Goal: Navigation & Orientation: Find specific page/section

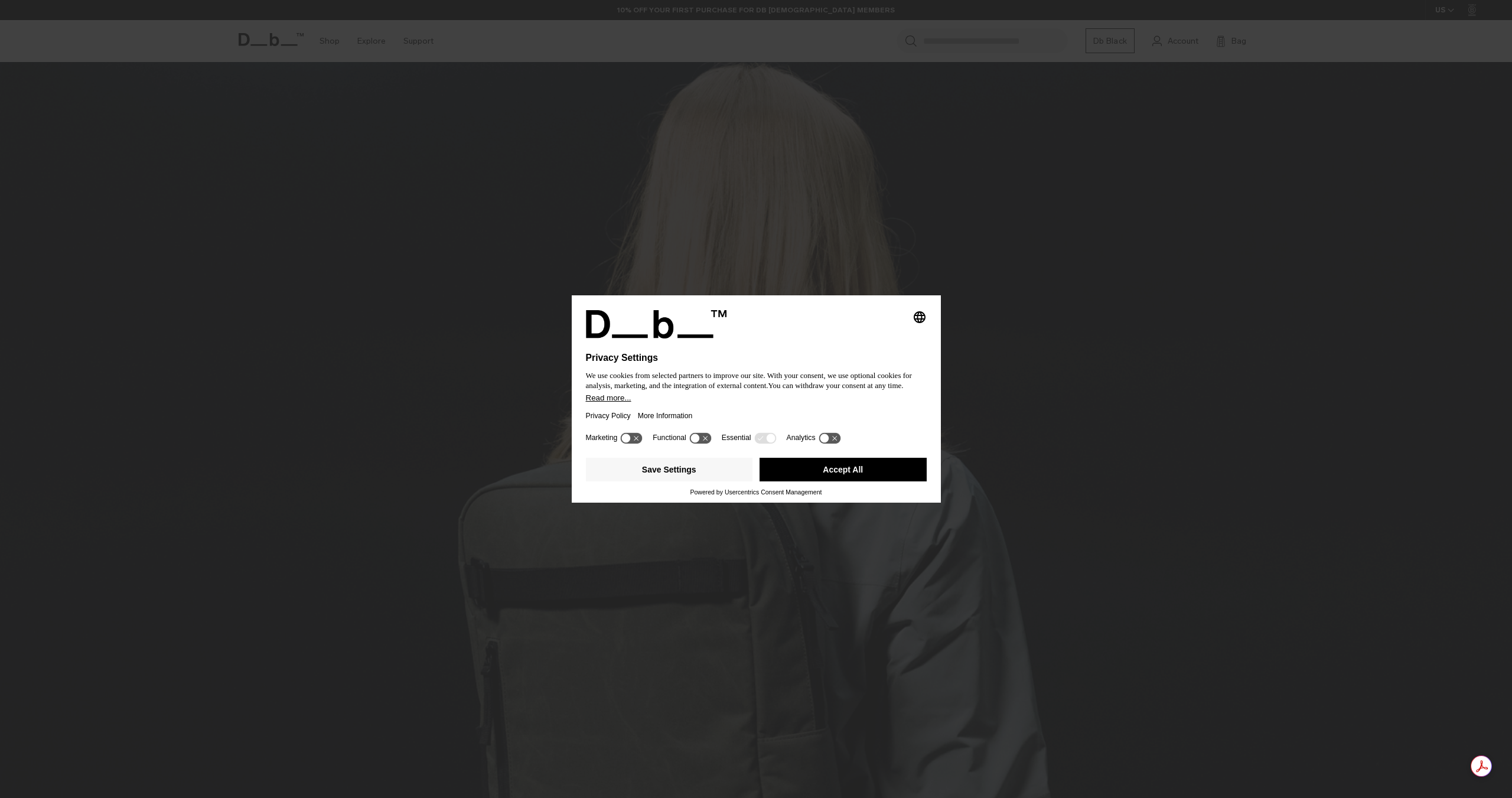
click at [830, 477] on button "Accept All" at bounding box center [842, 469] width 167 height 24
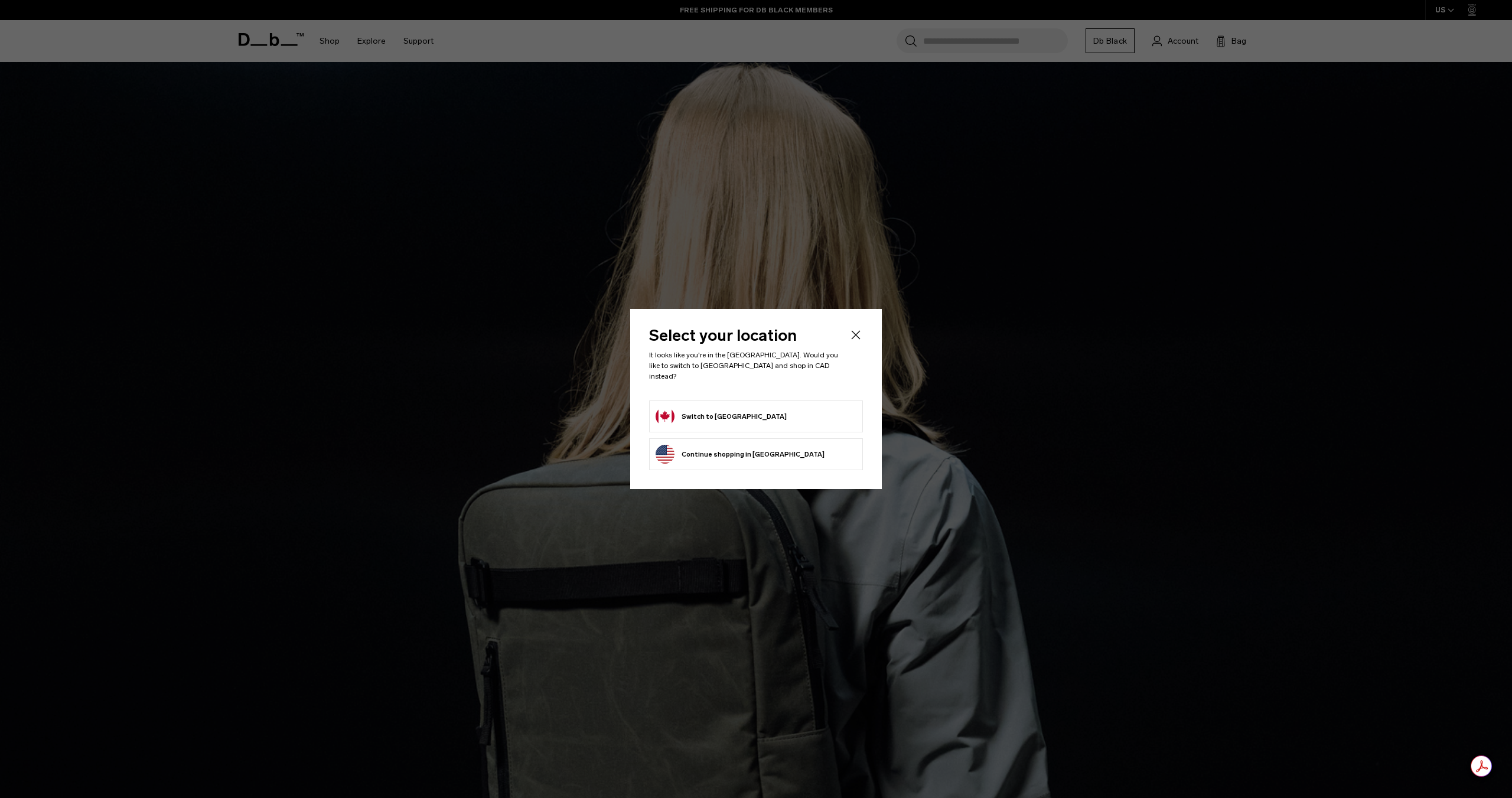
click at [742, 410] on form "Switch to Canada" at bounding box center [756, 417] width 201 height 19
click at [856, 338] on icon "Close" at bounding box center [855, 335] width 14 height 14
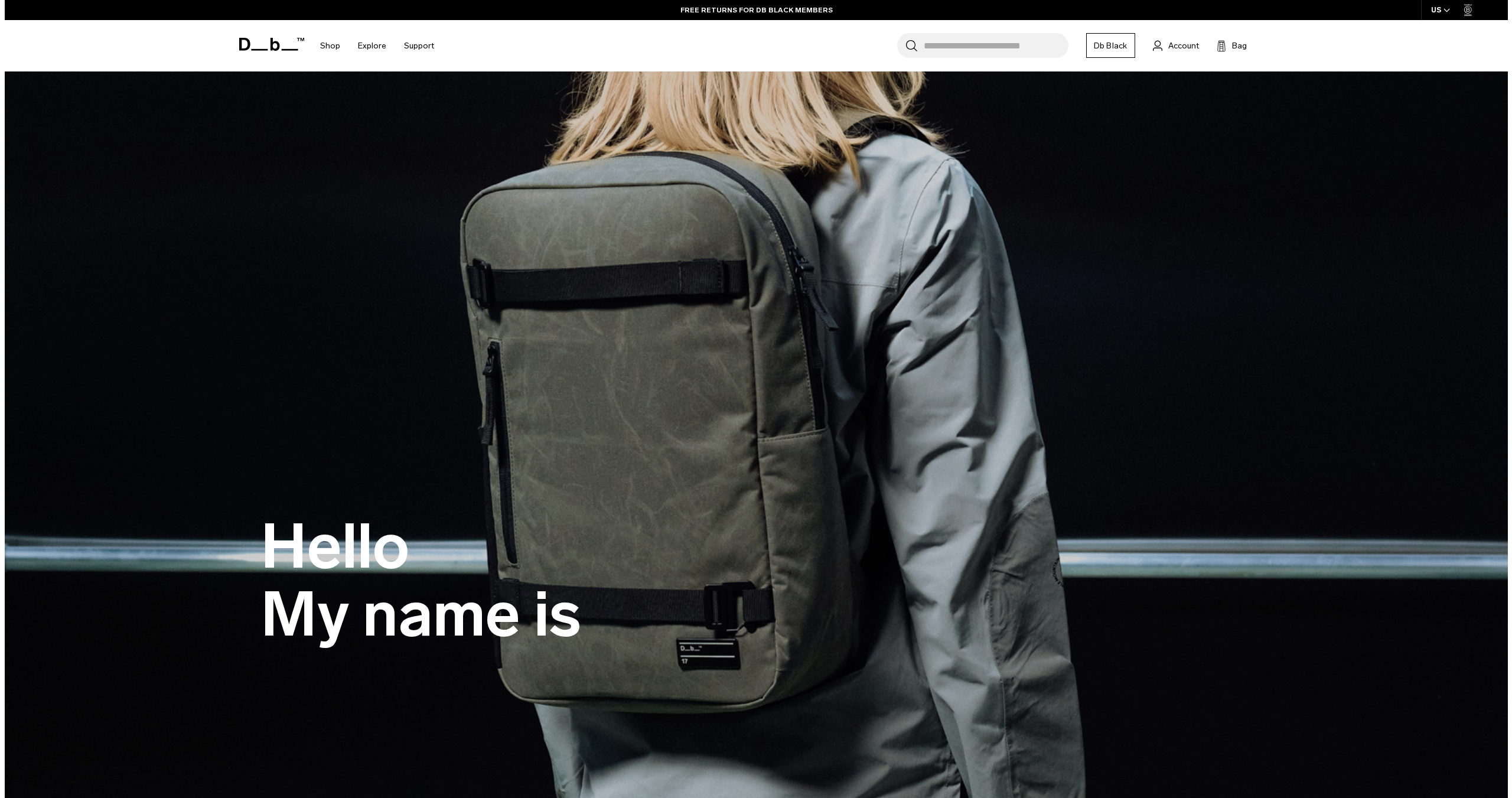
scroll to position [118, 0]
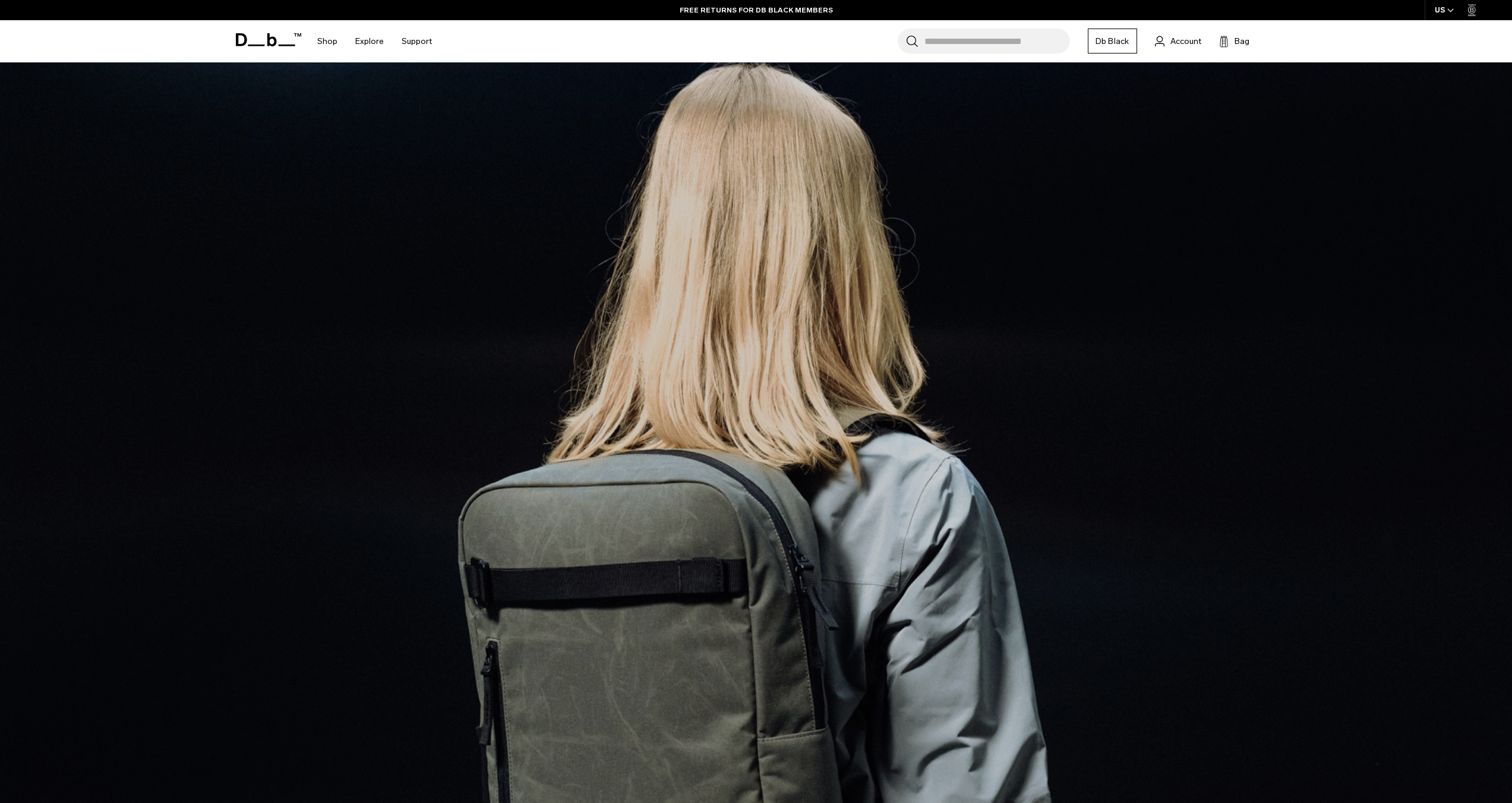
click at [1447, 13] on span "button" at bounding box center [1450, 10] width 7 height 9
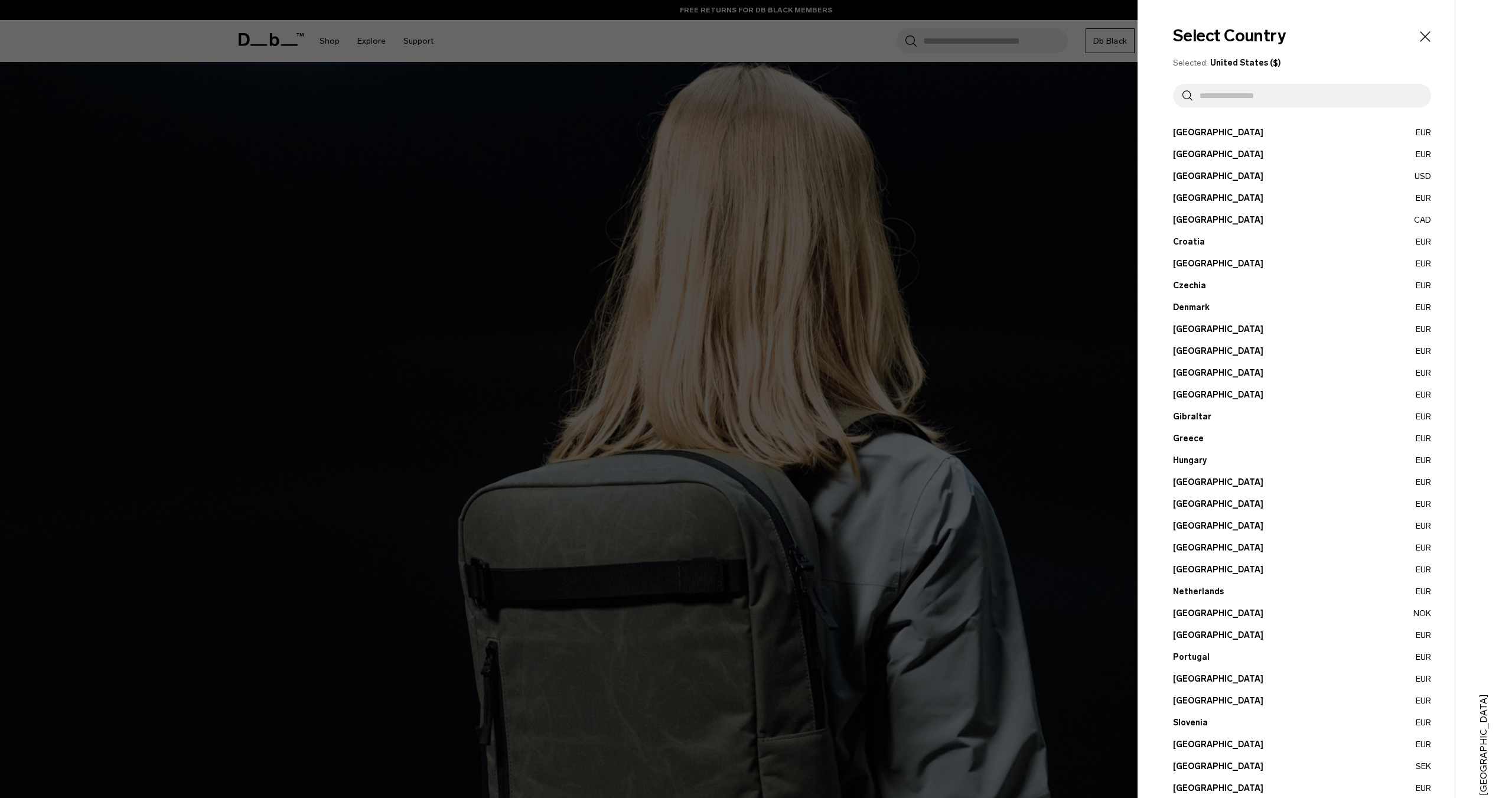
click at [1193, 224] on button "Canada CAD" at bounding box center [1302, 220] width 258 height 12
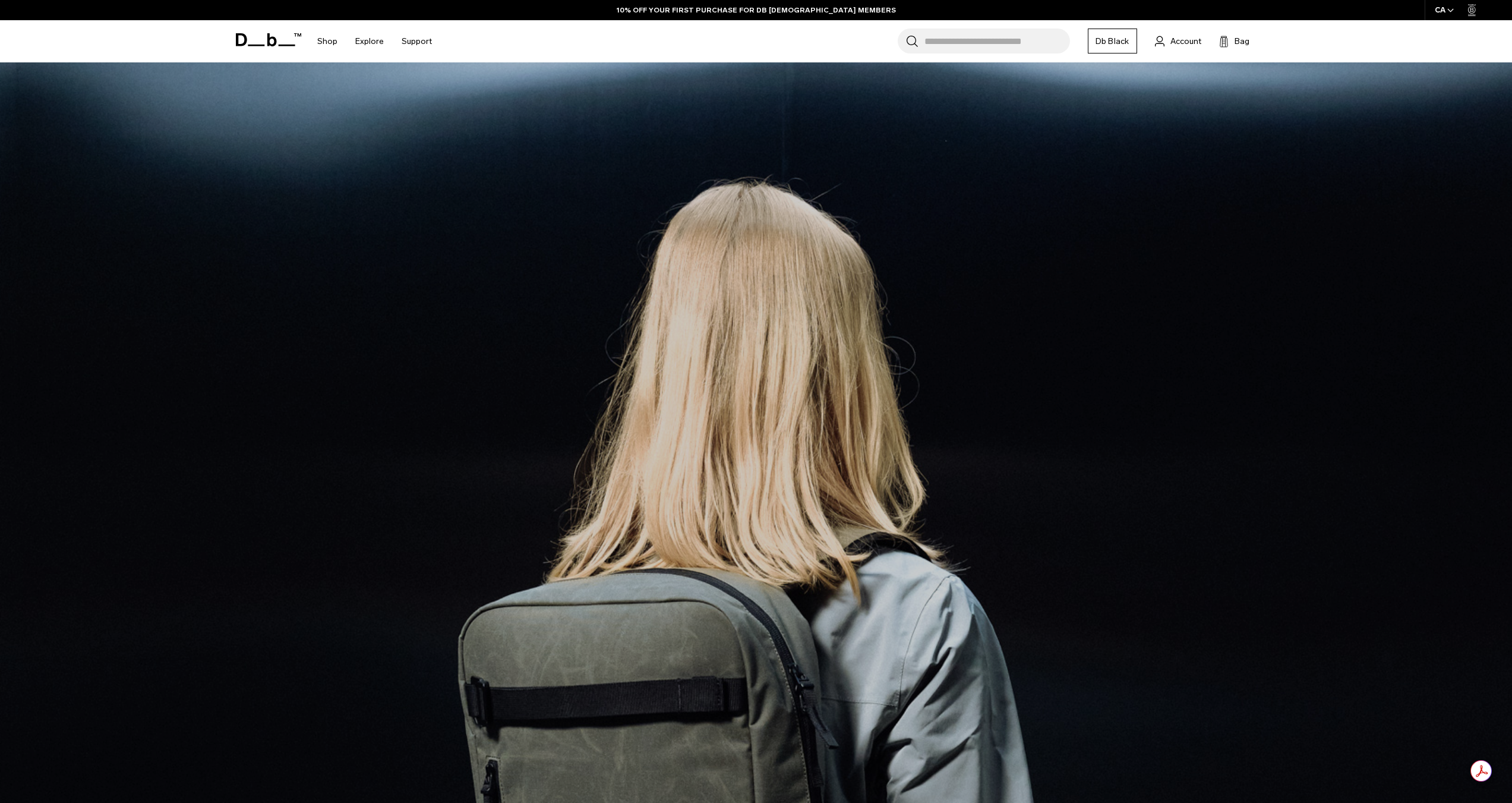
scroll to position [357, 0]
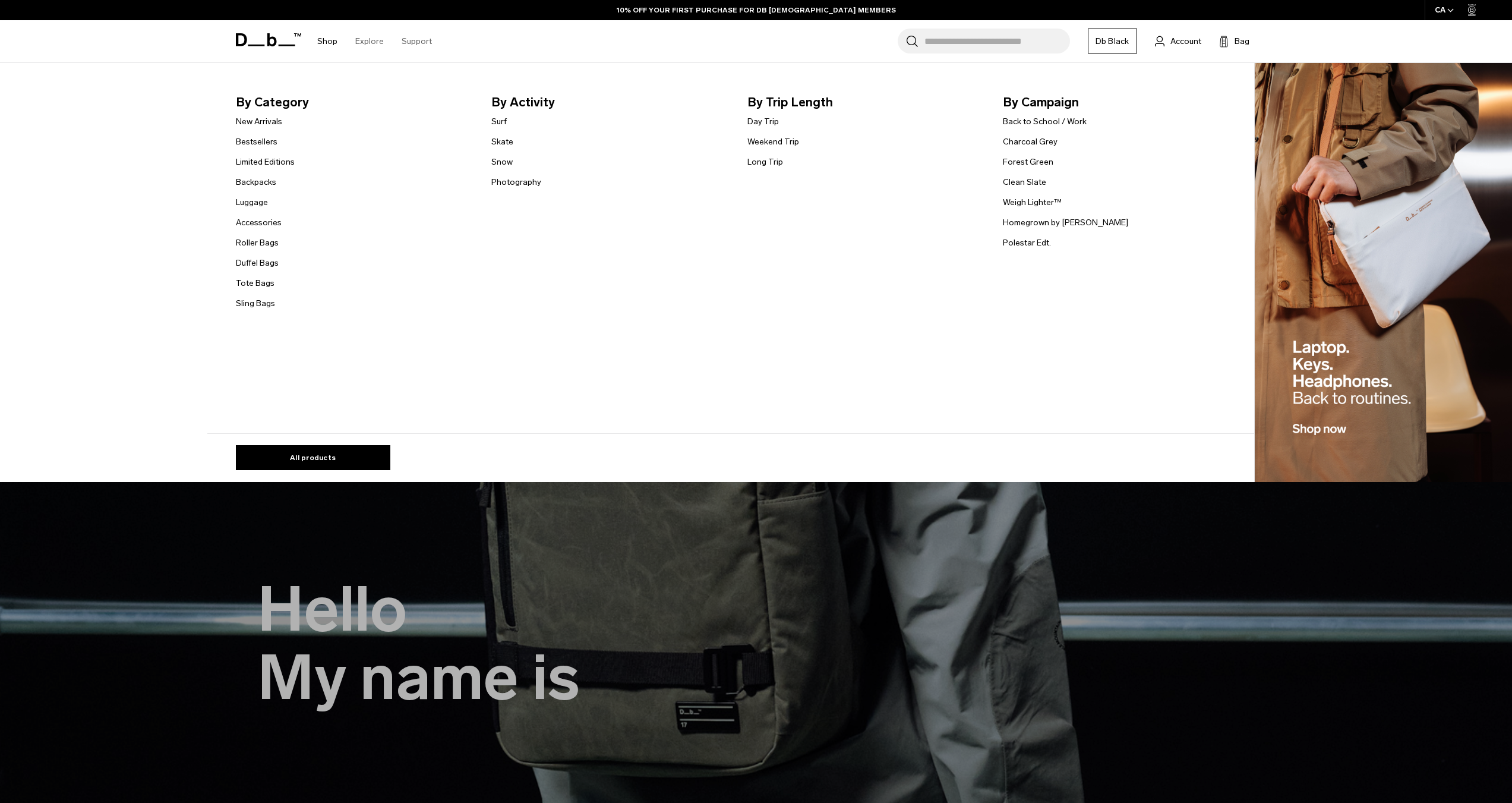
click at [323, 45] on link "Shop" at bounding box center [327, 40] width 20 height 42
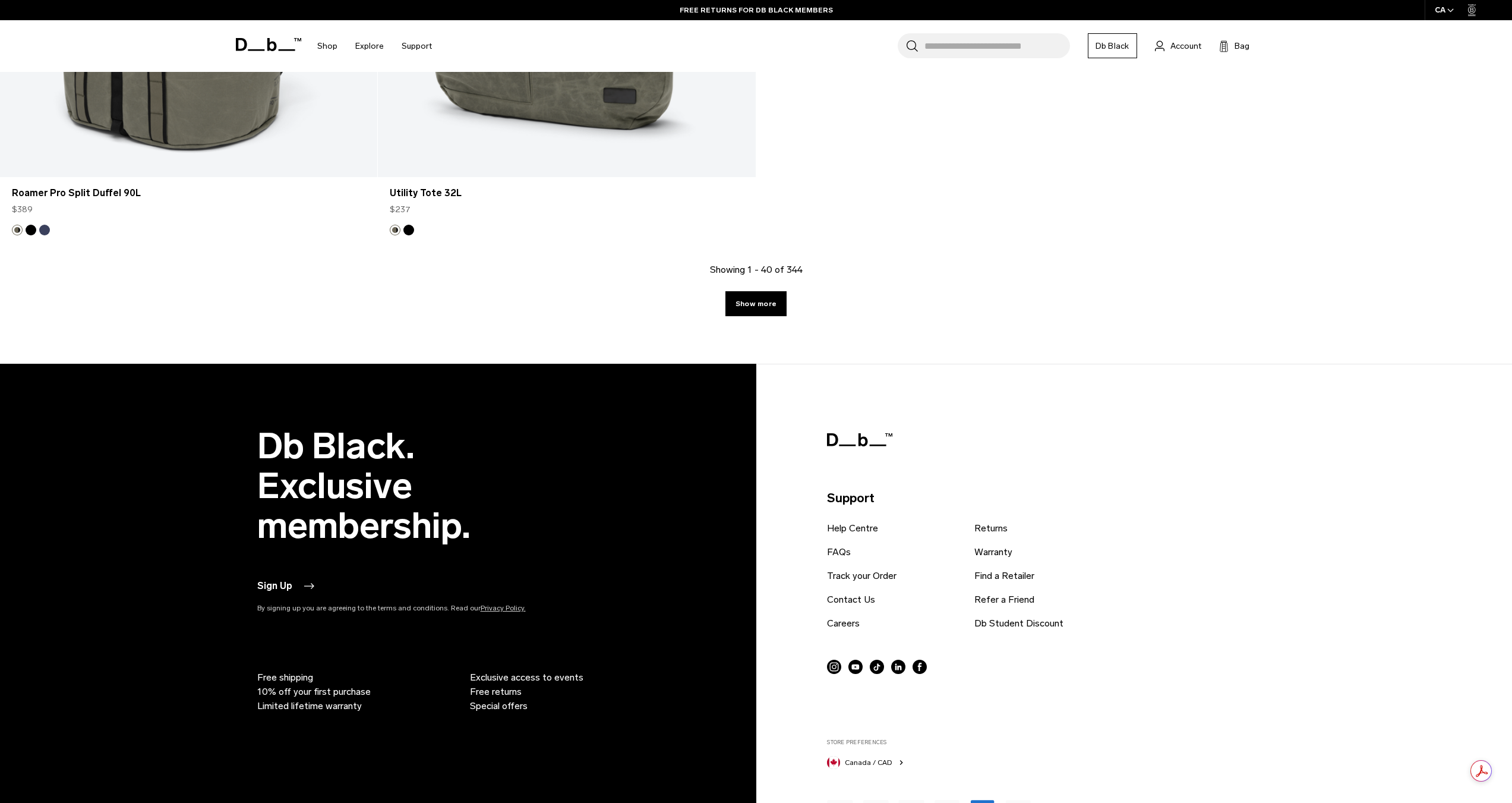
scroll to position [6062, 0]
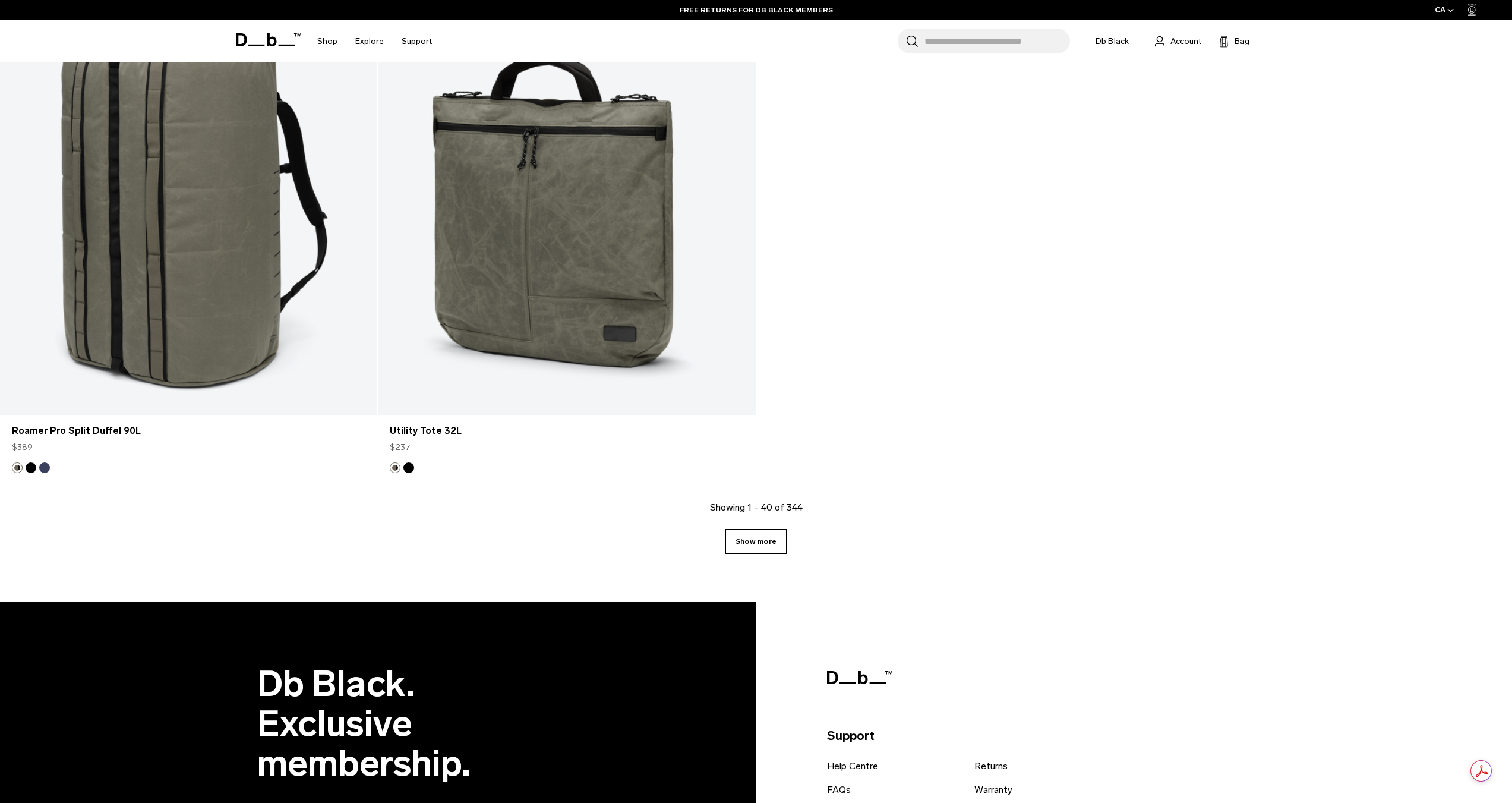
click at [770, 549] on link "Show more" at bounding box center [755, 542] width 61 height 25
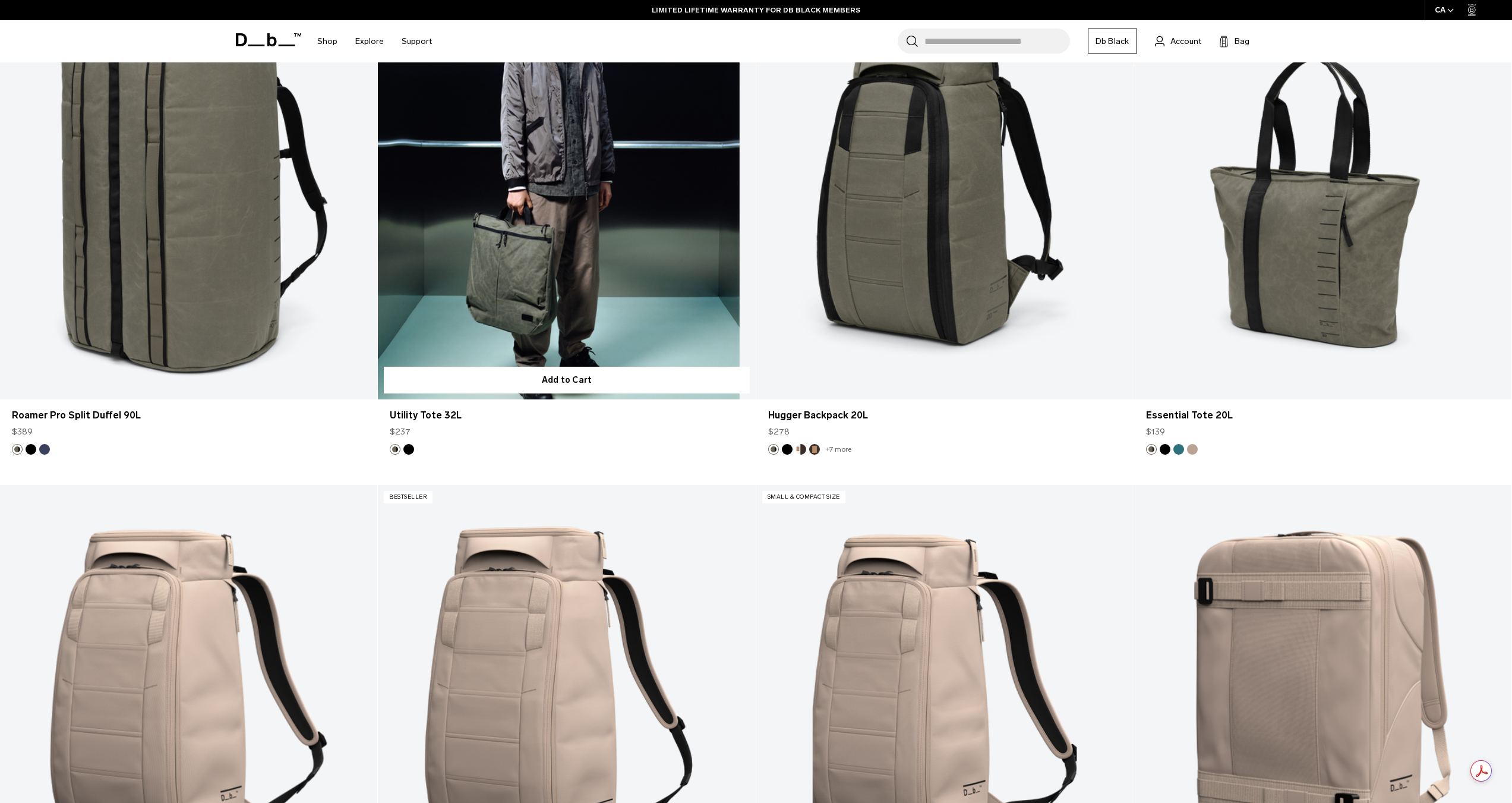
scroll to position [6138, 0]
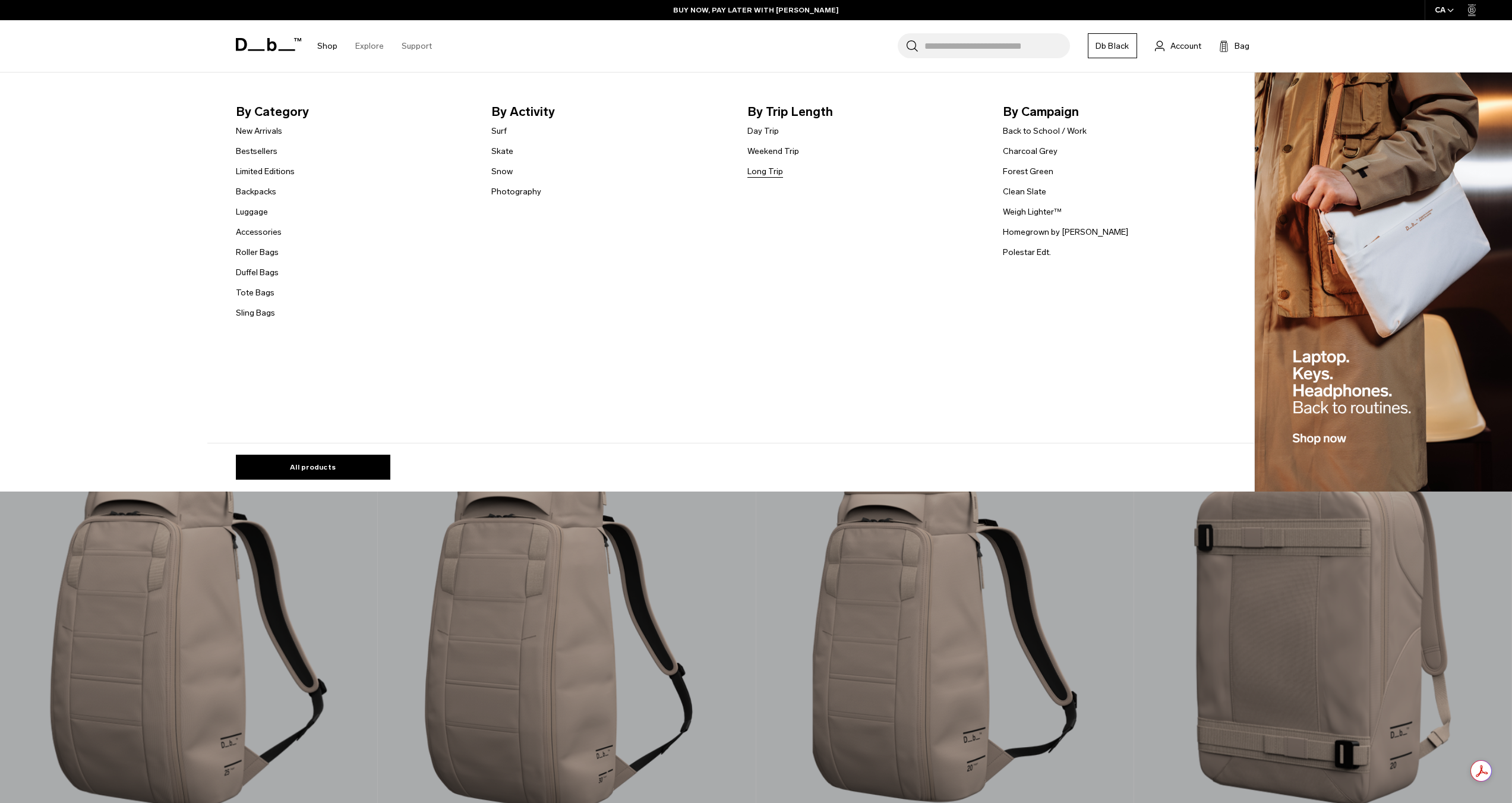
click at [764, 174] on link "Long Trip" at bounding box center [765, 172] width 36 height 12
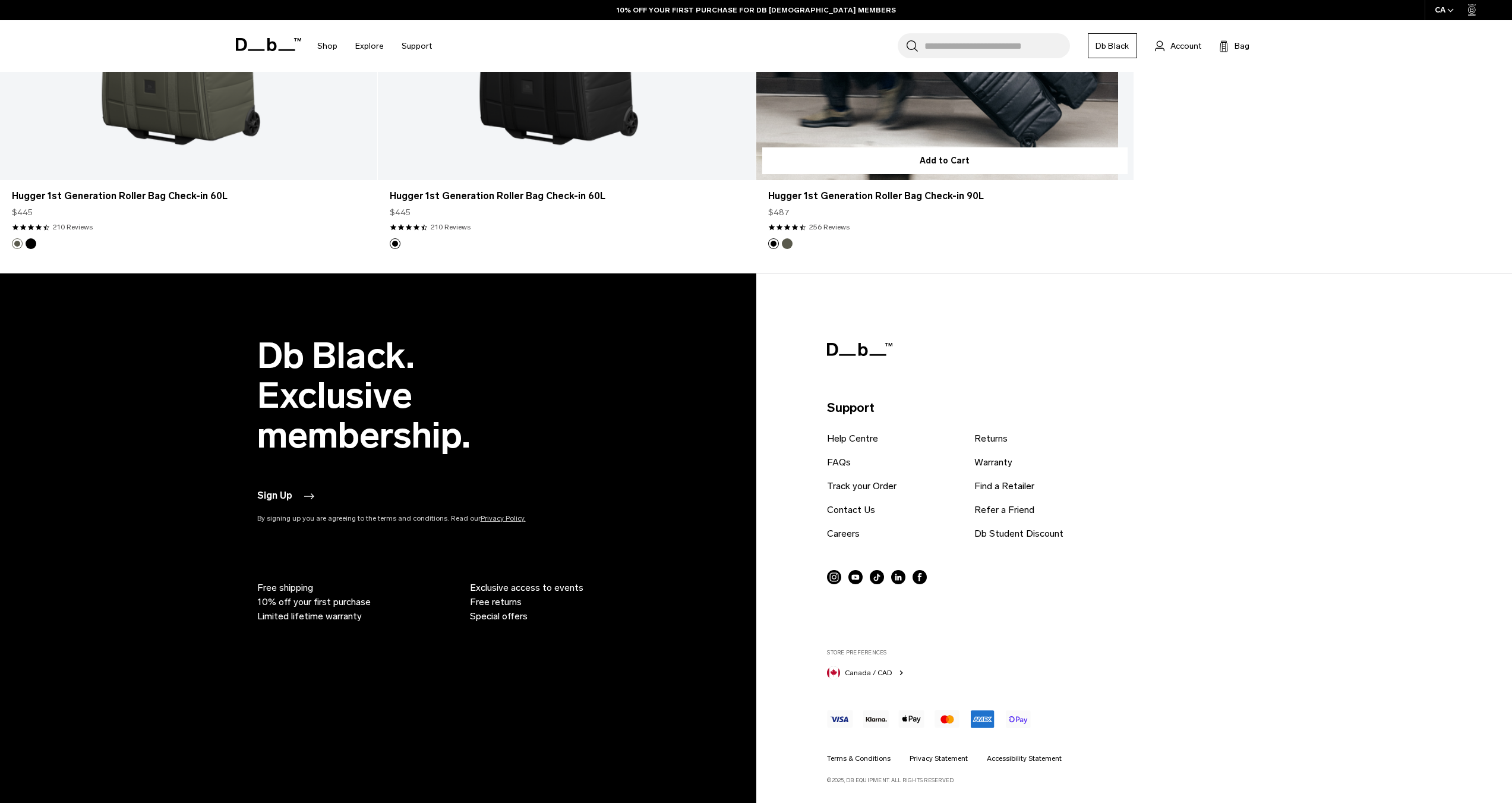
scroll to position [4503, 0]
